Goal: Information Seeking & Learning: Find specific fact

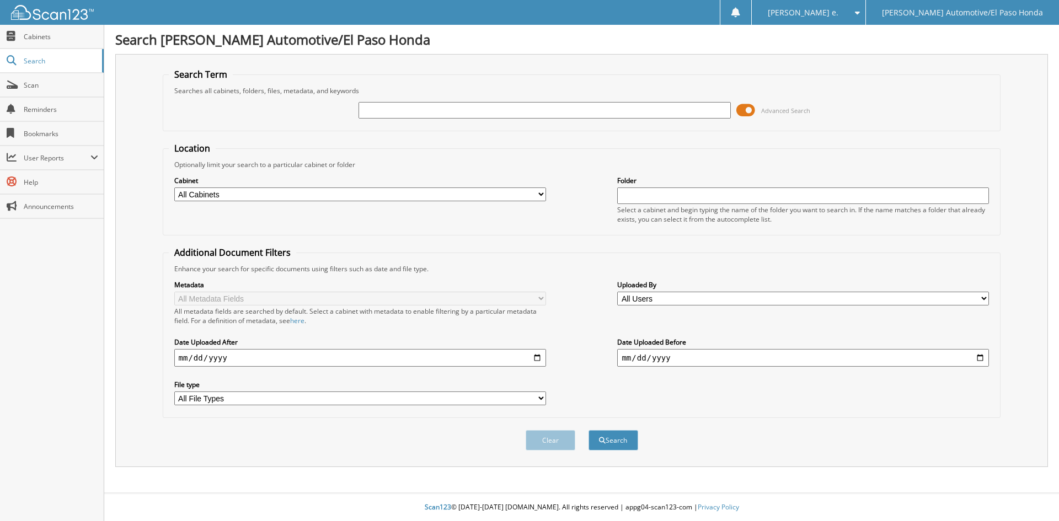
click at [400, 111] on input "text" at bounding box center [545, 110] width 372 height 17
type input "94809A"
click at [617, 440] on button "Search" at bounding box center [614, 440] width 50 height 20
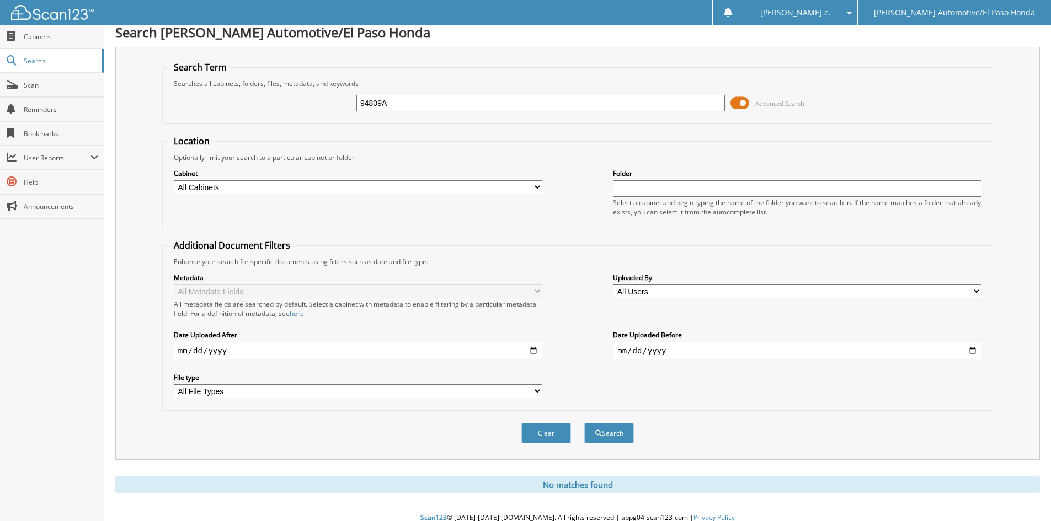
scroll to position [18, 0]
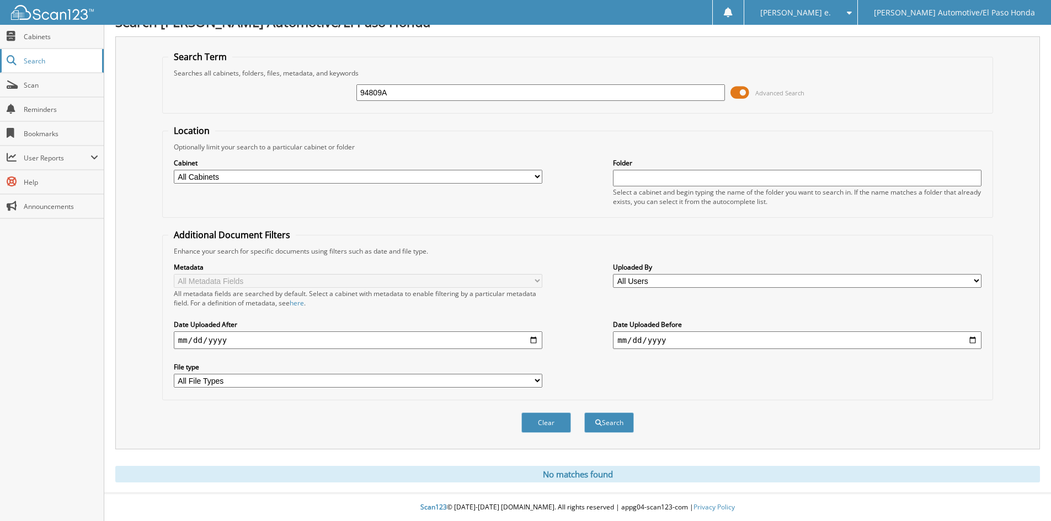
drag, startPoint x: 407, startPoint y: 90, endPoint x: 95, endPoint y: 56, distance: 313.1
click at [95, 56] on body "eva bearden e. Settings Logout Poe Automotive/El Paso Honda Close Cabinets Sear…" at bounding box center [525, 251] width 1051 height 539
type input "52077B"
click at [599, 420] on span "submit" at bounding box center [598, 423] width 7 height 7
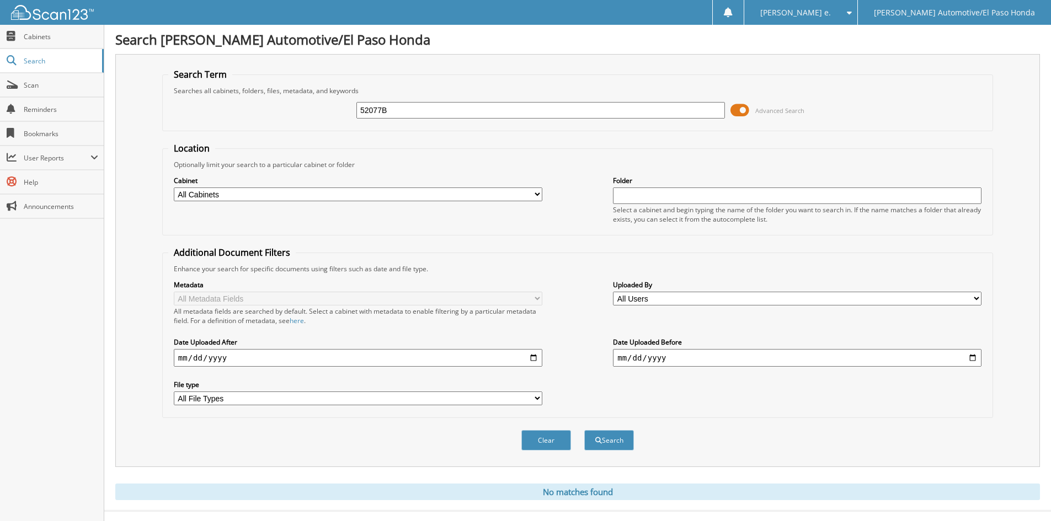
scroll to position [18, 0]
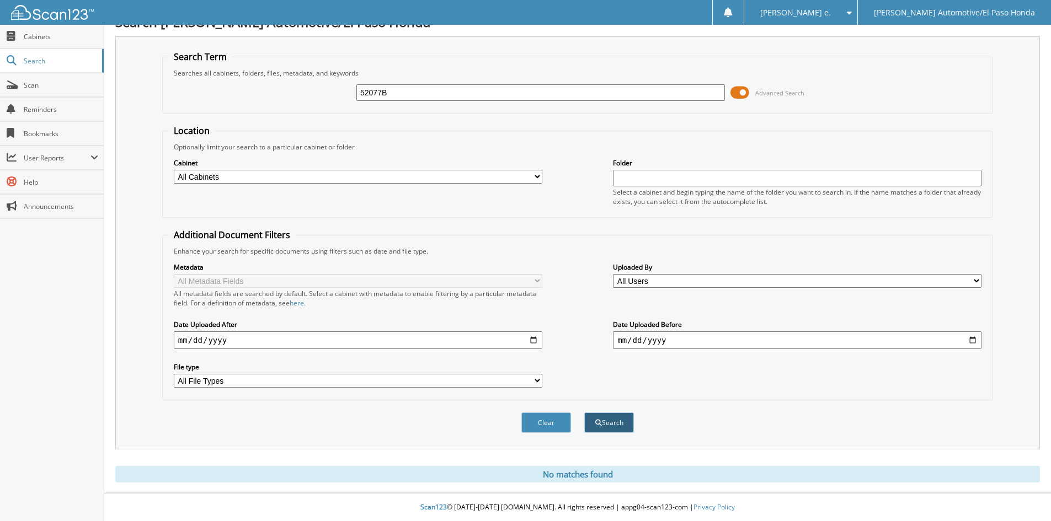
click at [616, 420] on button "Search" at bounding box center [609, 423] width 50 height 20
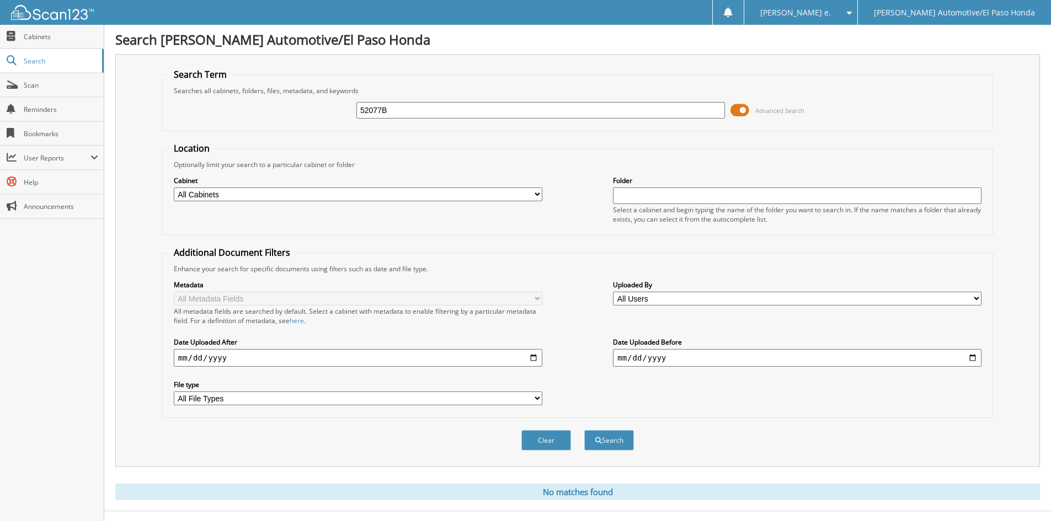
click at [406, 105] on input "52077B" at bounding box center [540, 110] width 369 height 17
type input "52091A"
click at [591, 438] on button "Search" at bounding box center [609, 440] width 50 height 20
click at [38, 62] on span "Search" at bounding box center [60, 60] width 73 height 9
